Goal: Find specific page/section: Find specific page/section

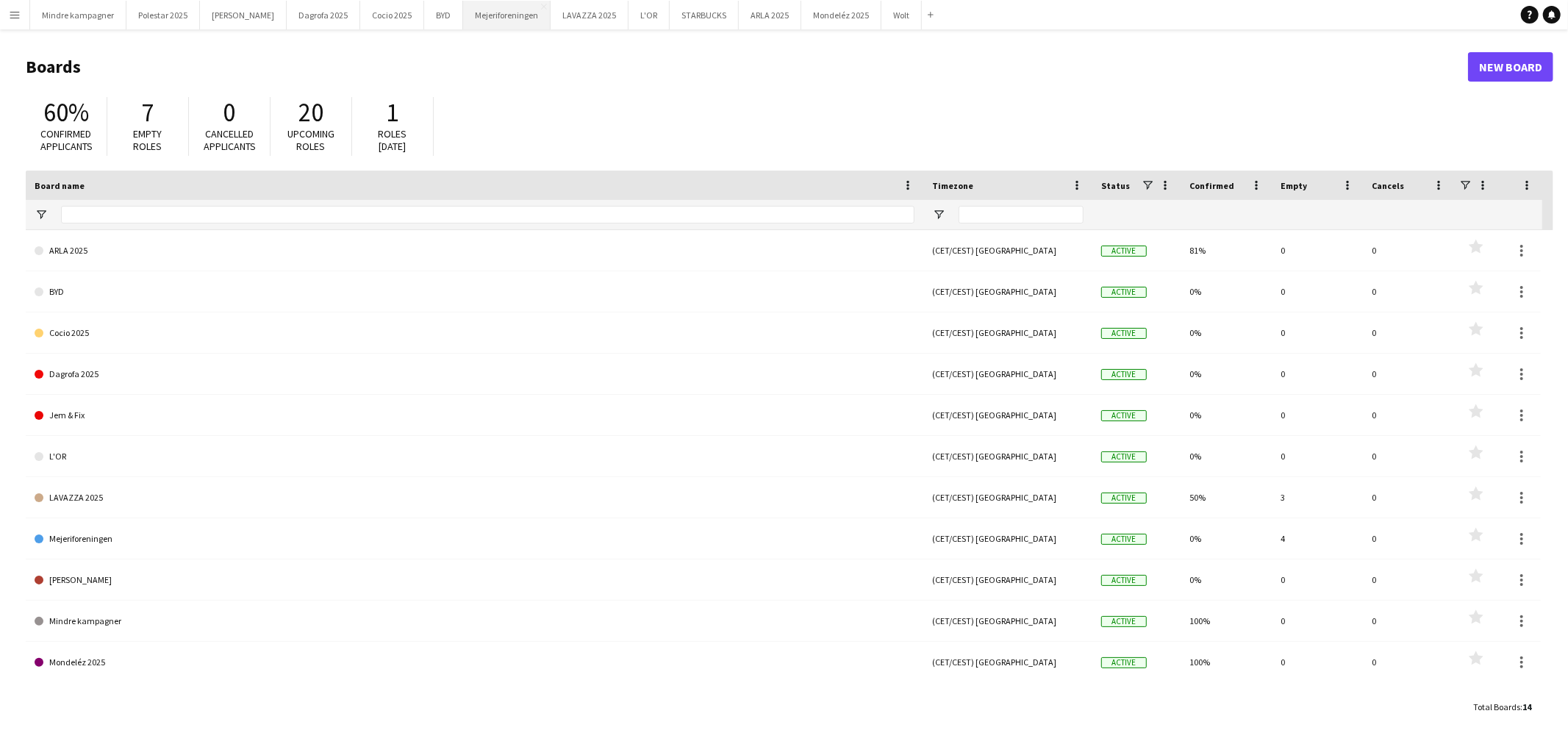
click at [478, 20] on button "Mejeriforeningen Close" at bounding box center [507, 15] width 87 height 29
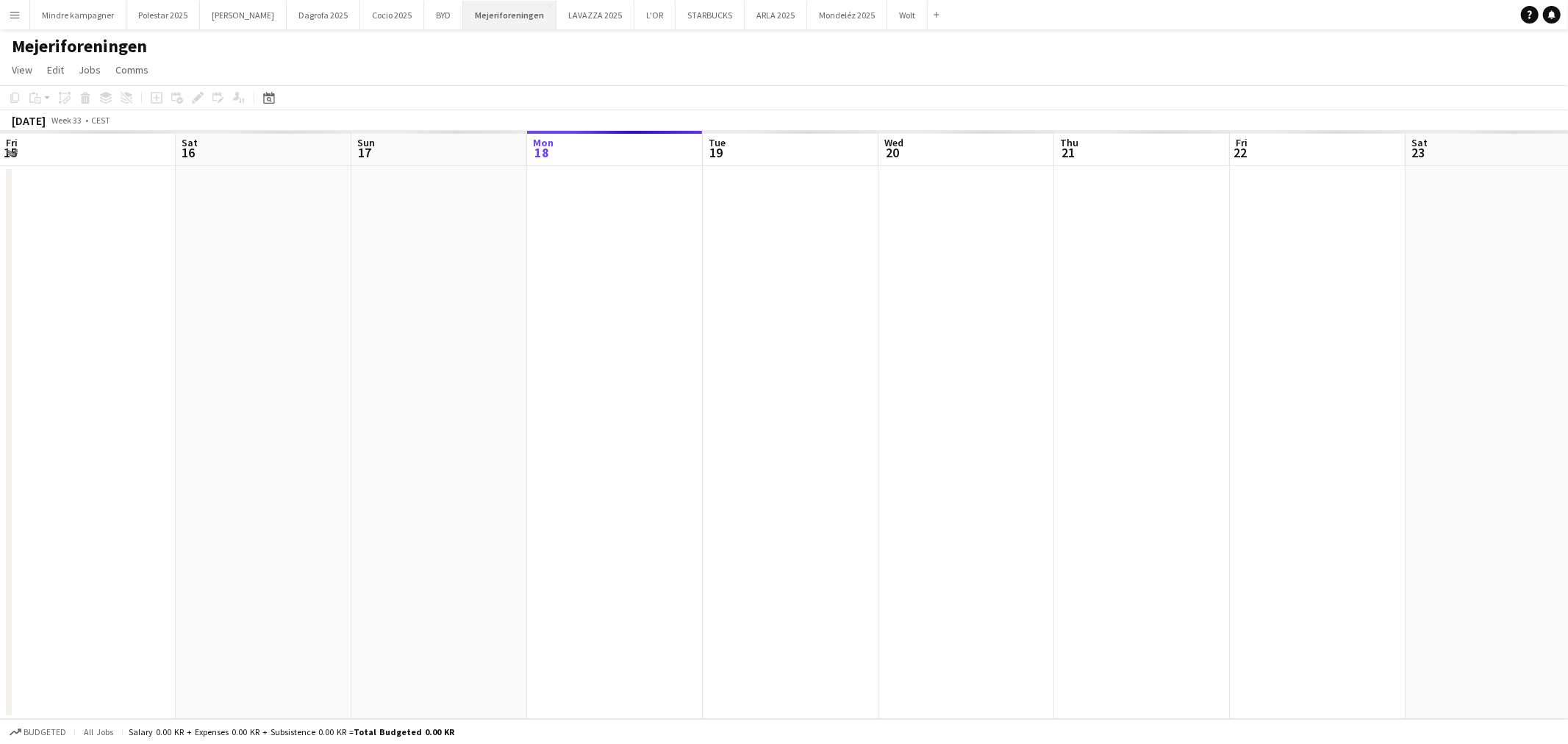
scroll to position [0, 350]
click at [745, 15] on button "ARLA 2025 Close" at bounding box center [776, 15] width 62 height 29
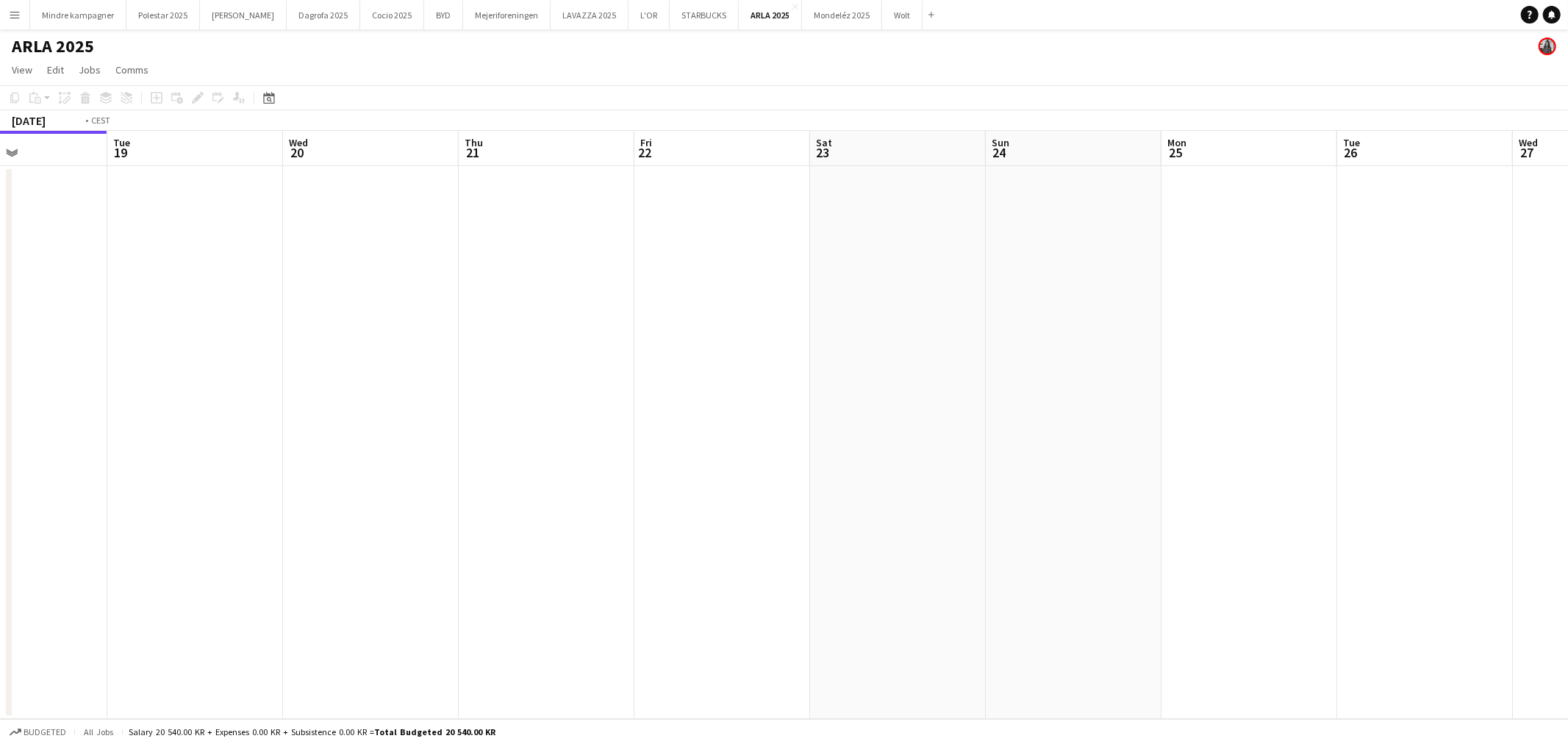
drag, startPoint x: 1548, startPoint y: 477, endPoint x: 625, endPoint y: 484, distance: 923.0
click at [643, 488] on app-calendar-viewport "Fri 15 Sat 16 Sun 17 Mon 18 Tue 19 Wed 20 Thu 21 Fri 22 Sat 23 Sun 24 Mon 25 Tu…" at bounding box center [784, 424] width 1568 height 588
drag, startPoint x: 523, startPoint y: 481, endPoint x: 834, endPoint y: 484, distance: 311.0
click at [488, 481] on app-calendar-viewport "Tue 19 Wed 20 Thu 21 Fri 22 Sat 23 Sun 24 Mon 25 Tue 26 Wed 27 Thu 28 Fri 29 Sa…" at bounding box center [784, 424] width 1568 height 588
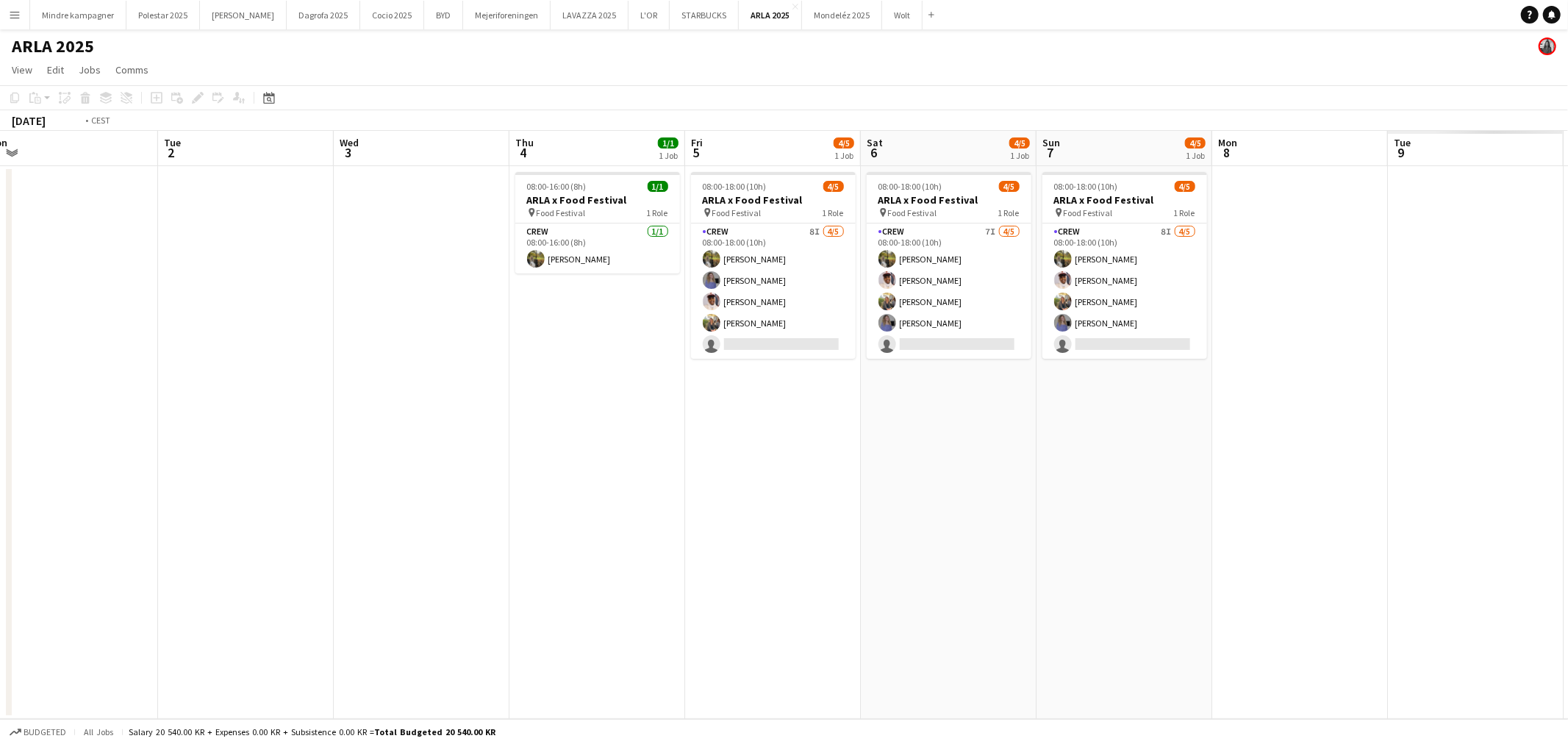
drag, startPoint x: 1392, startPoint y: 501, endPoint x: 385, endPoint y: 512, distance: 1007.1
click at [385, 512] on app-calendar-viewport "Fri 29 Sat 30 Sun 31 Mon 1 Tue 2 Wed 3 Thu 4 1/1 1 Job Fri 5 4/5 1 Job Sat 6 4/…" at bounding box center [784, 424] width 1568 height 588
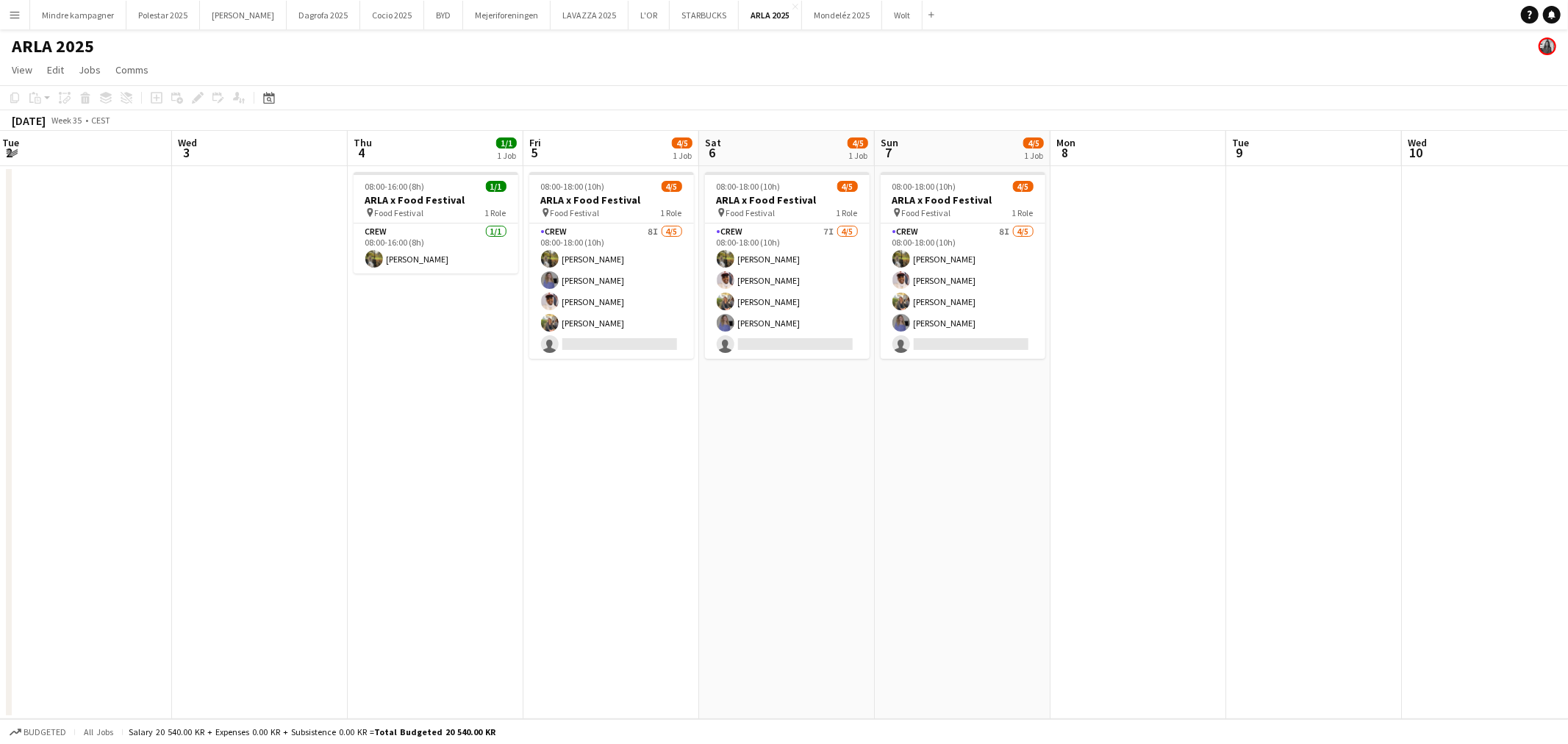
drag, startPoint x: 605, startPoint y: 539, endPoint x: 576, endPoint y: 541, distance: 29.1
click at [576, 541] on app-calendar-viewport "Sat 30 Sun 31 Mon 1 Tue 2 Wed 3 Thu 4 1/1 1 Job Fri 5 4/5 1 Job Sat 6 4/5 1 Job…" at bounding box center [784, 424] width 1568 height 588
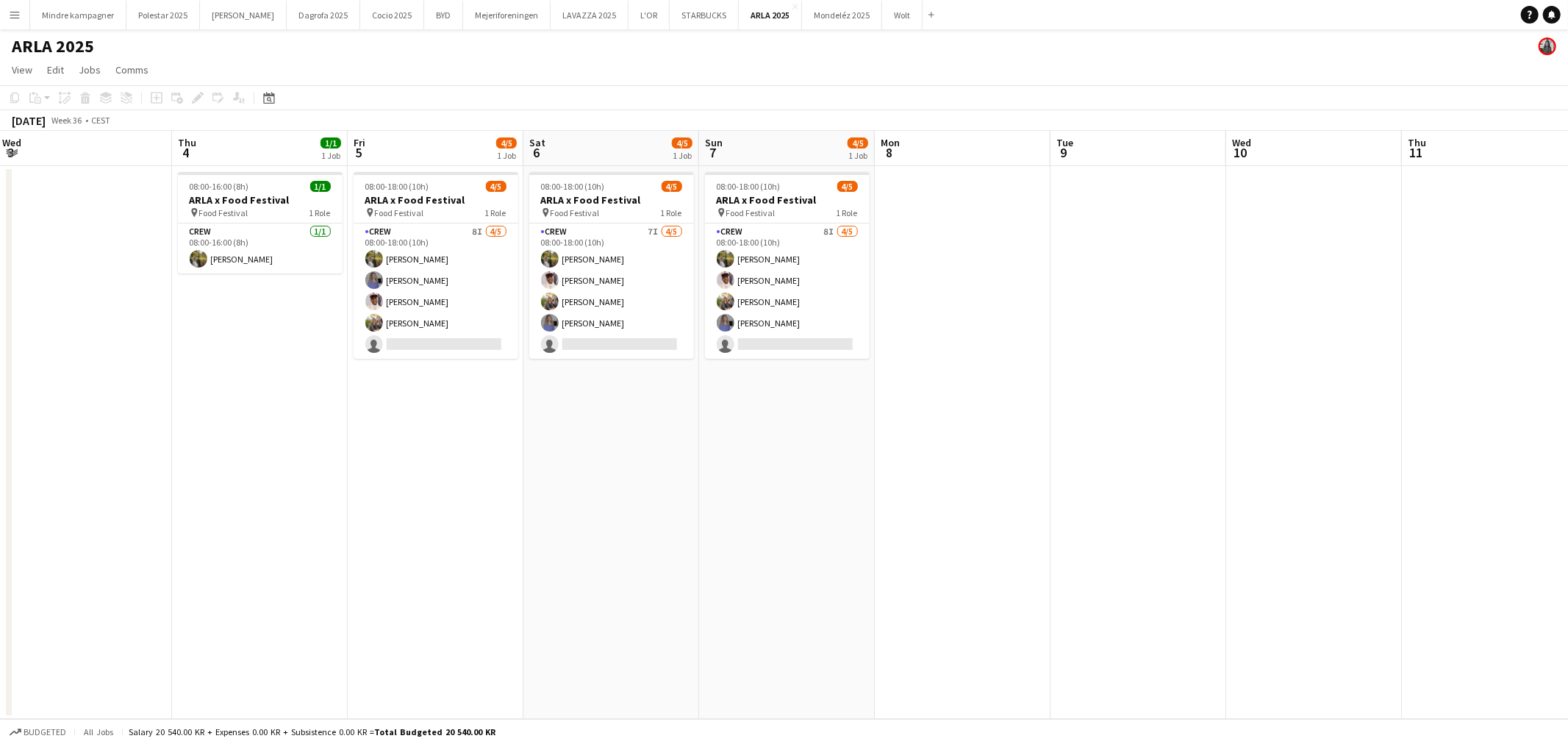
scroll to position [0, 531]
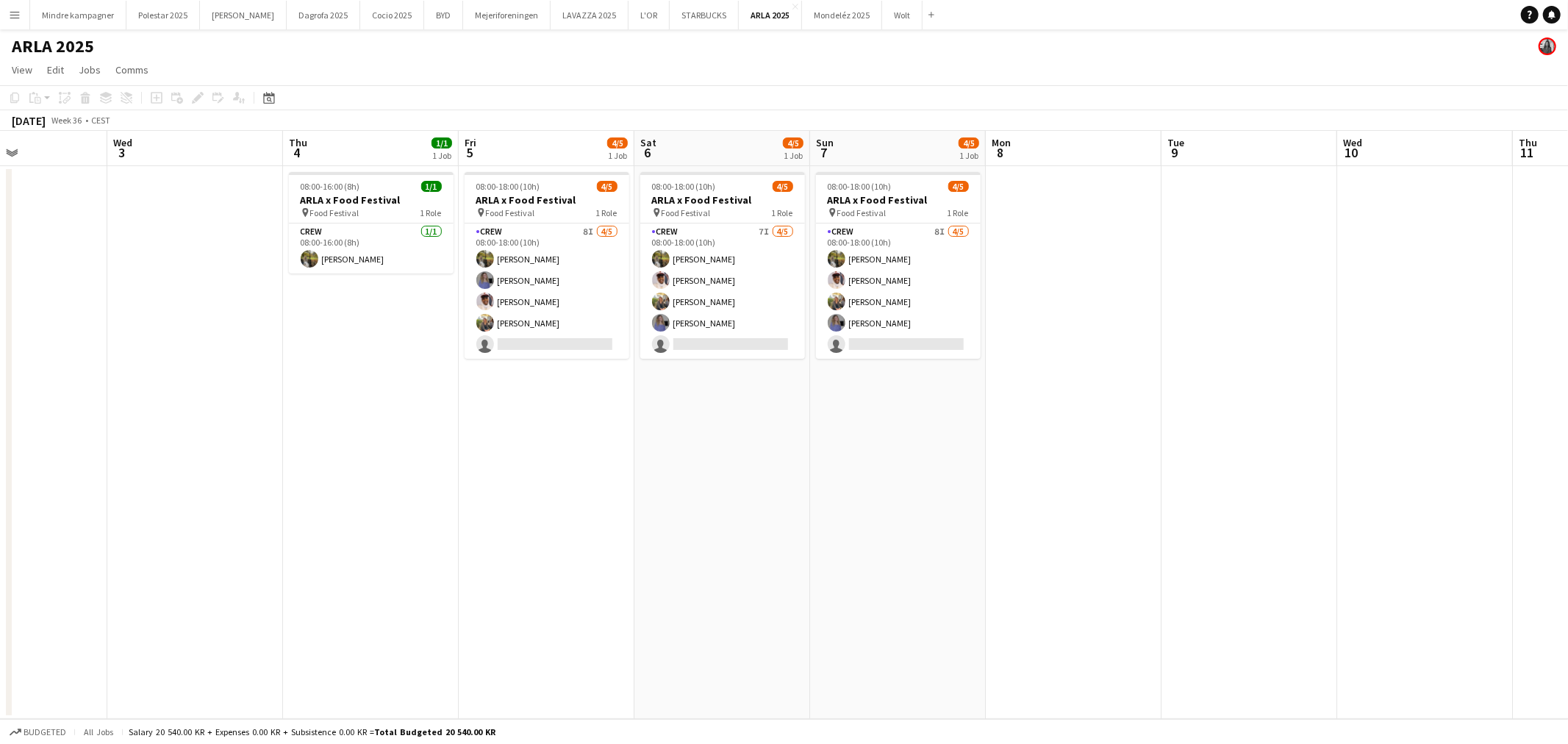
drag, startPoint x: 464, startPoint y: 552, endPoint x: 577, endPoint y: 561, distance: 113.4
click at [577, 561] on app-calendar-viewport "Sun 31 Mon 1 Tue 2 Wed 3 Thu 4 1/1 1 Job Fri 5 4/5 1 Job Sat 6 4/5 1 Job Sun 7 …" at bounding box center [784, 424] width 1568 height 588
